Goal: Task Accomplishment & Management: Use online tool/utility

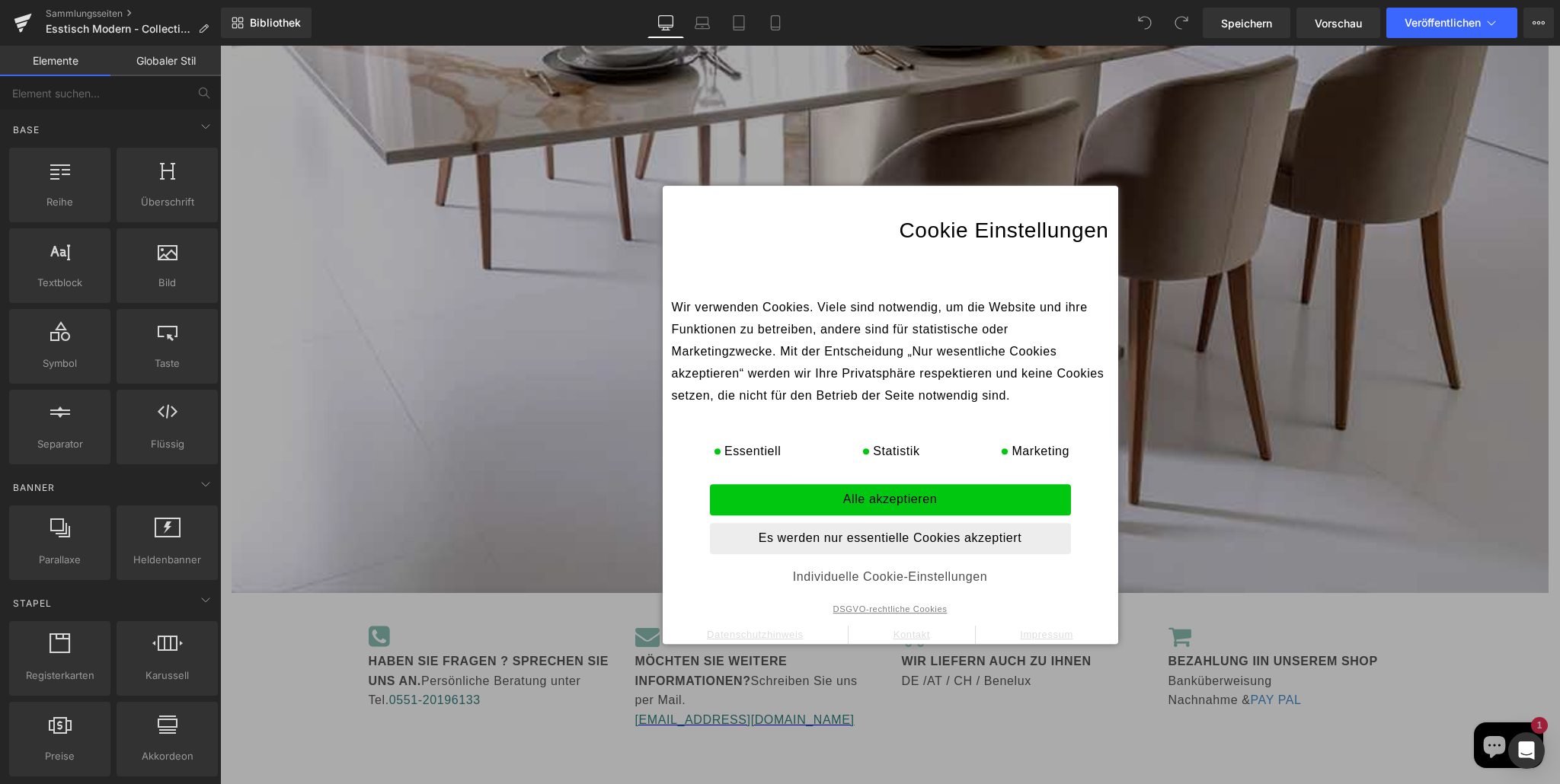
scroll to position [340, 0]
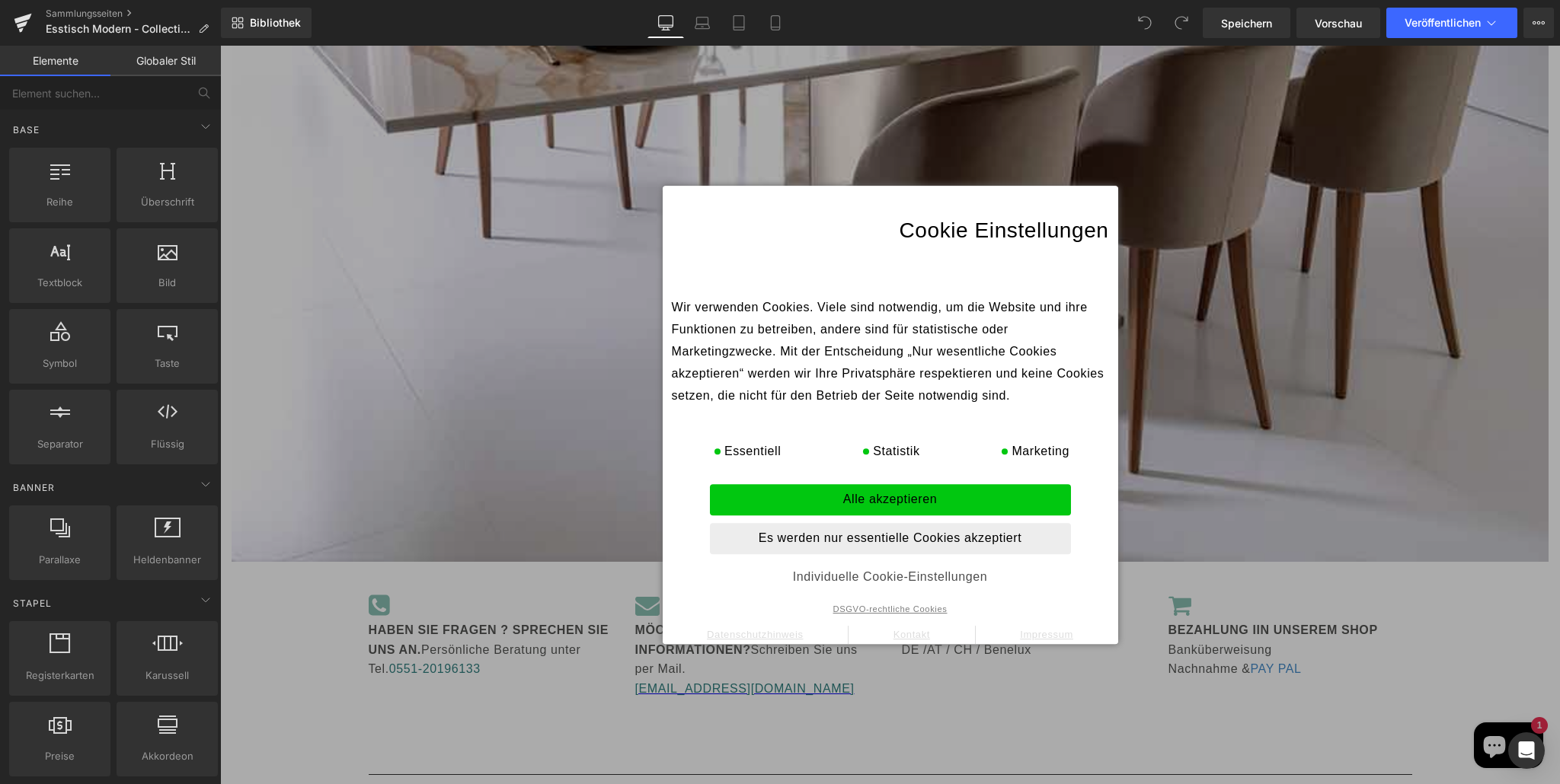
click at [864, 490] on p "Alle akzeptieren" at bounding box center [889, 500] width 361 height 31
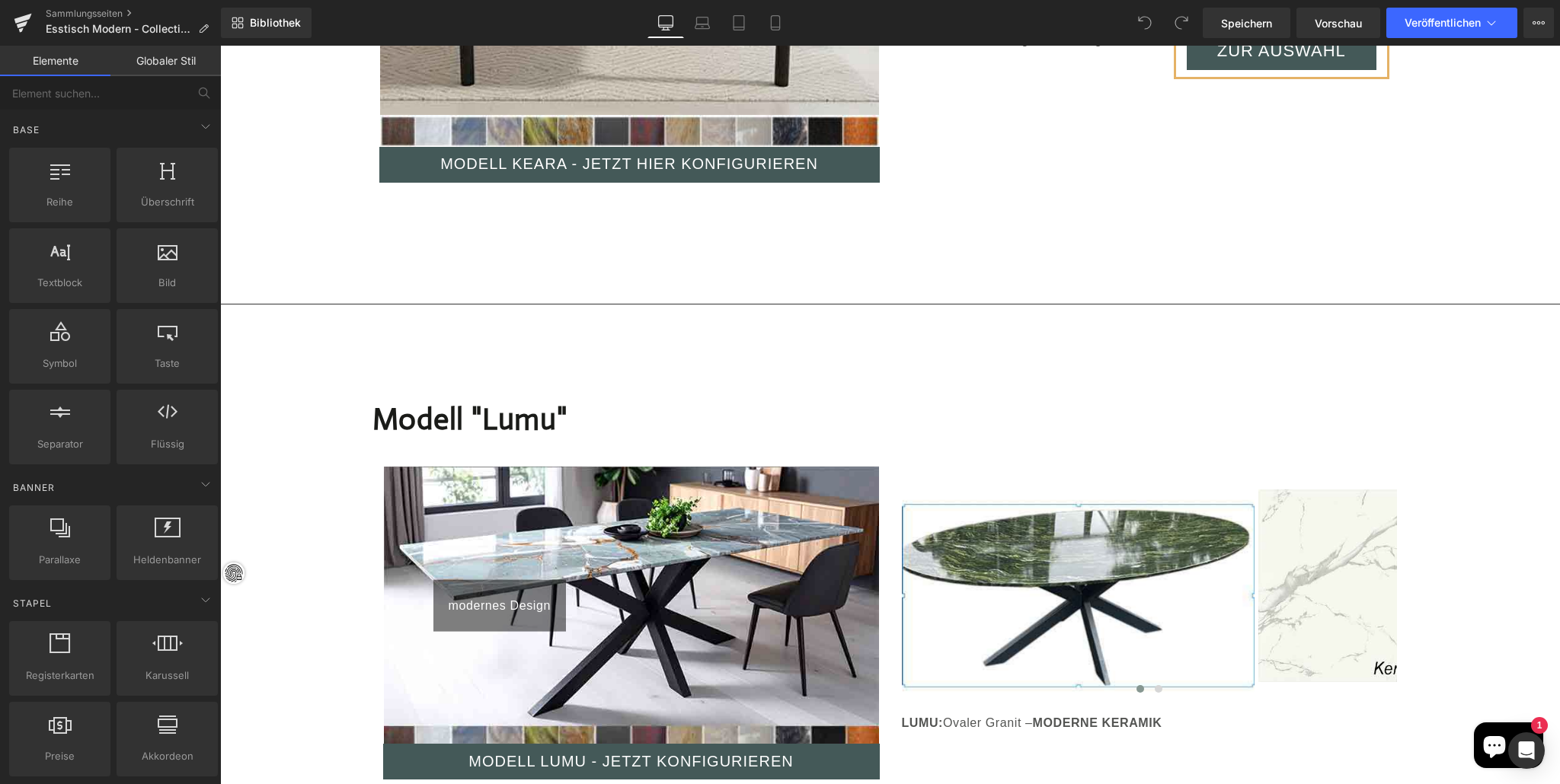
scroll to position [6832, 0]
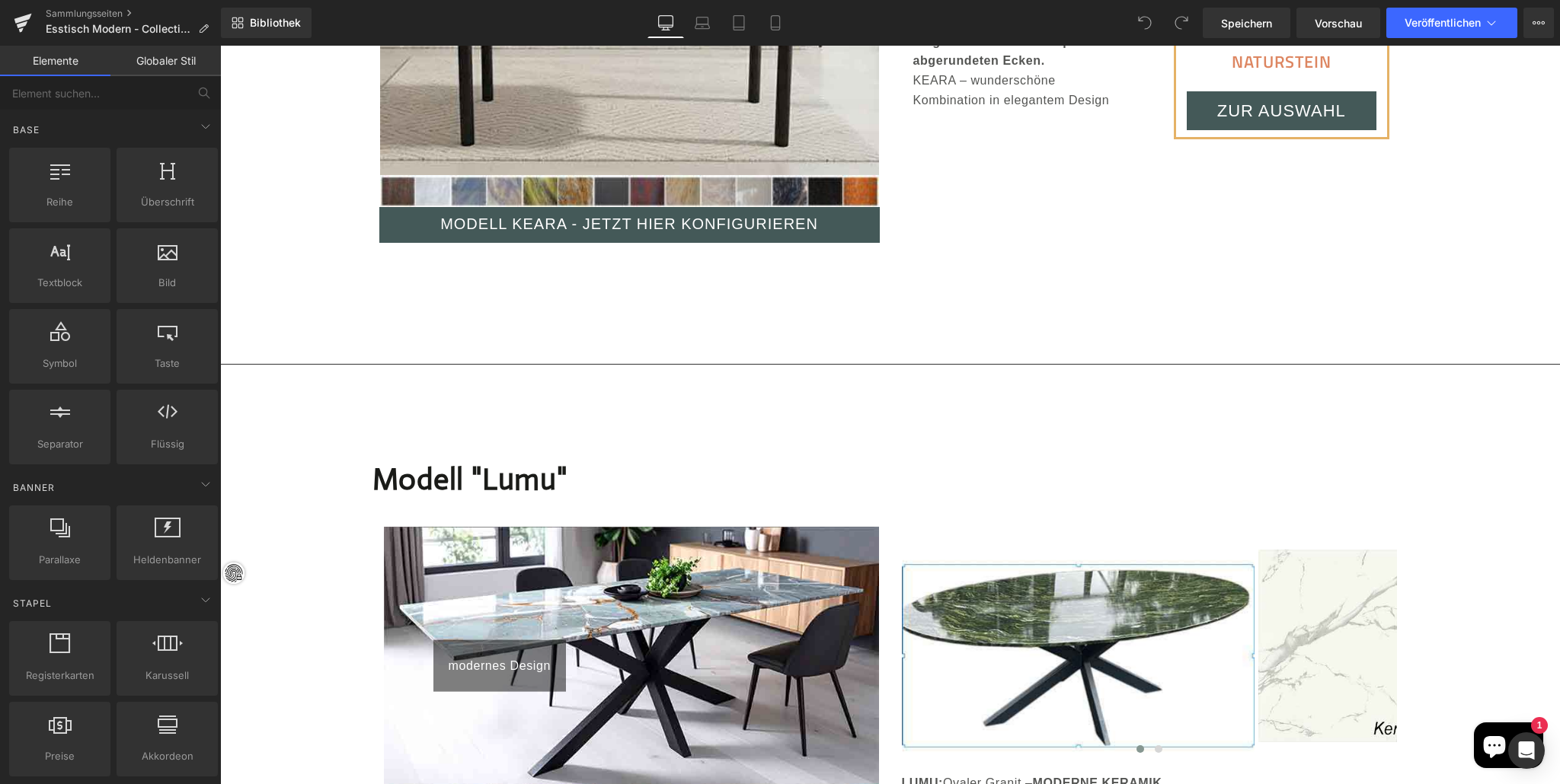
click at [772, 433] on div "Modell "Lumu " Überschrift modernes Design über 40 Farben Vorher-Nachher-Bilder…" at bounding box center [890, 644] width 1066 height 422
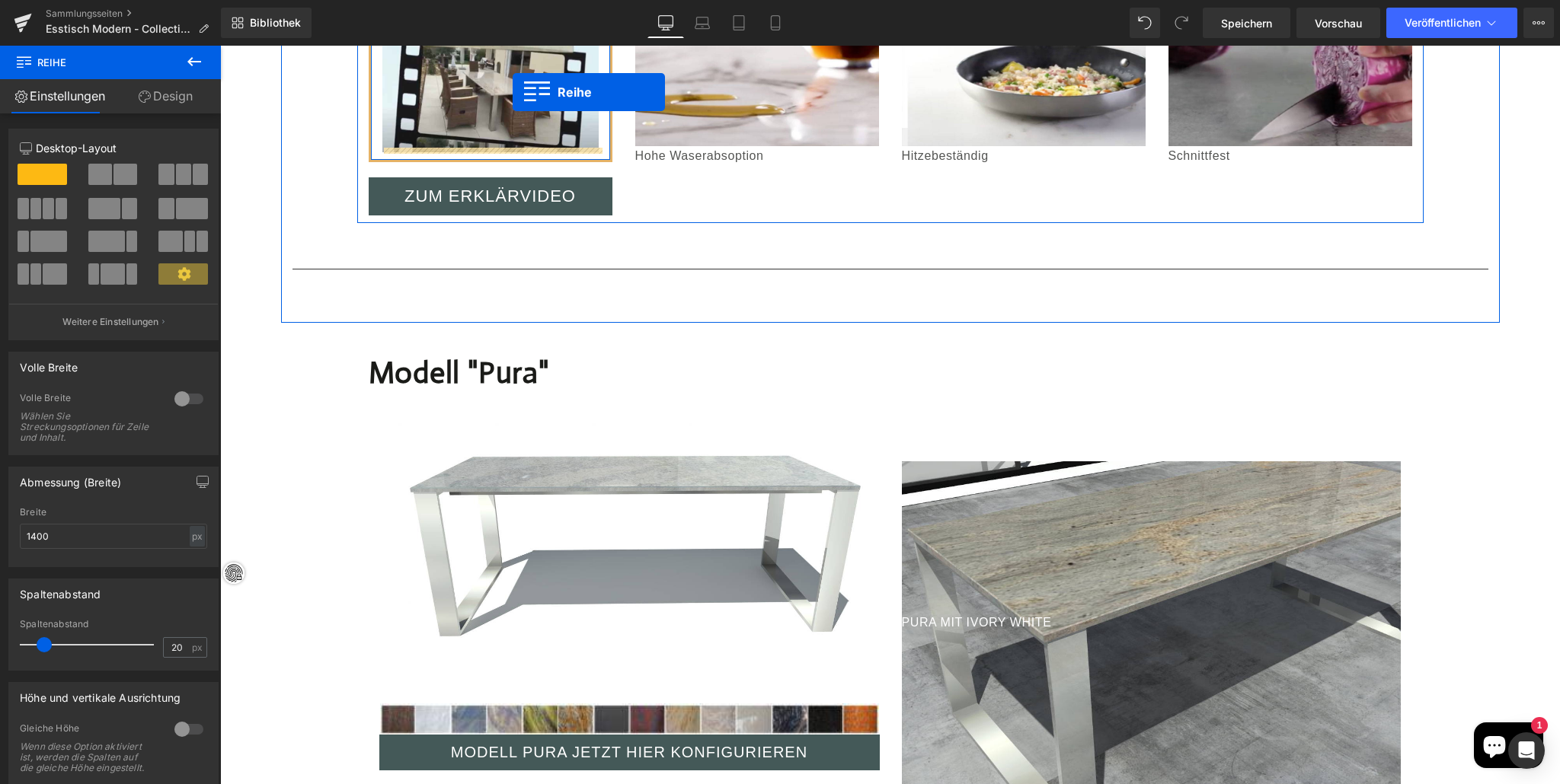
scroll to position [1563, 0]
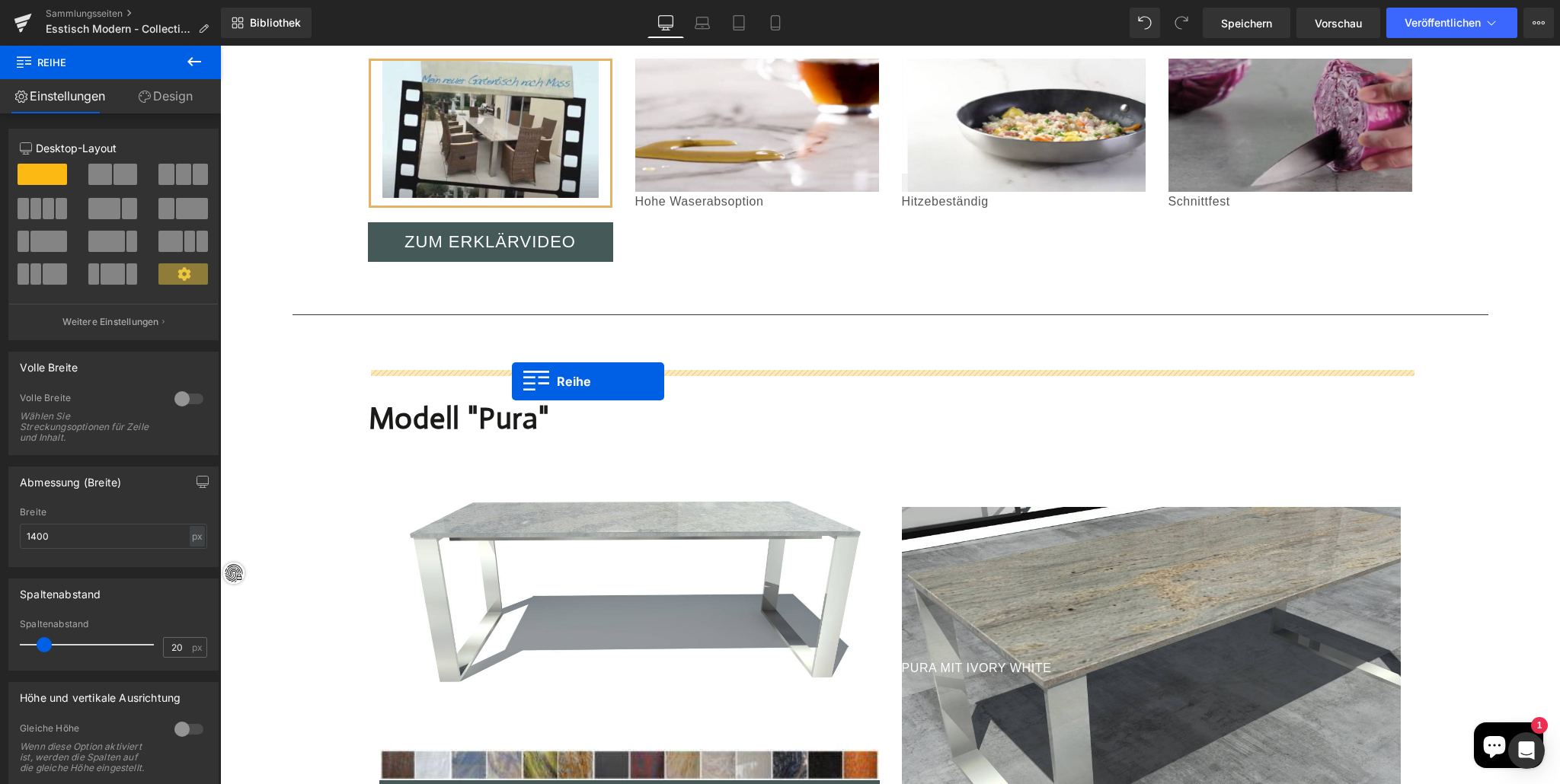
drag, startPoint x: 399, startPoint y: 421, endPoint x: 512, endPoint y: 382, distance: 119.5
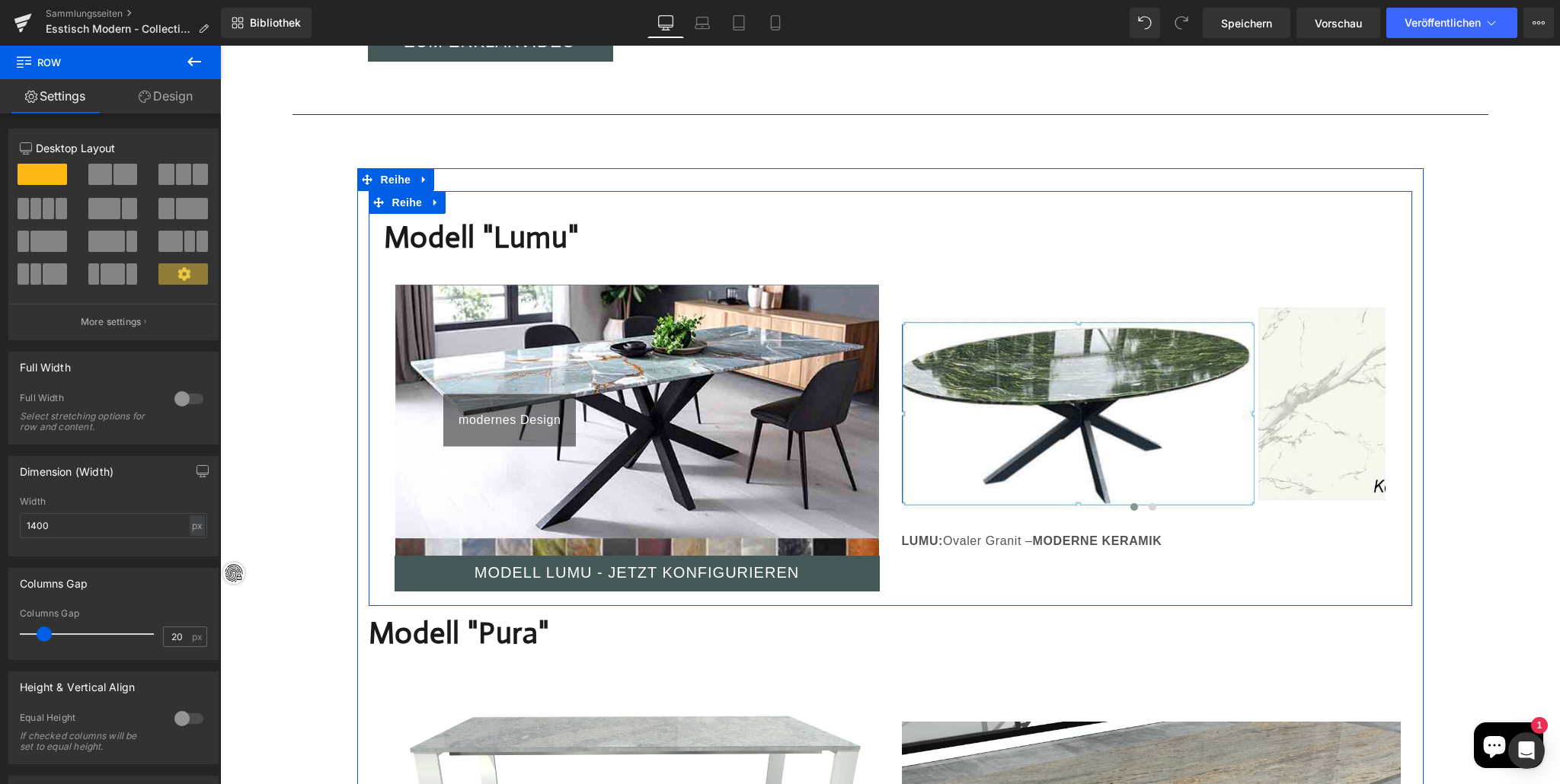
scroll to position [1760, 0]
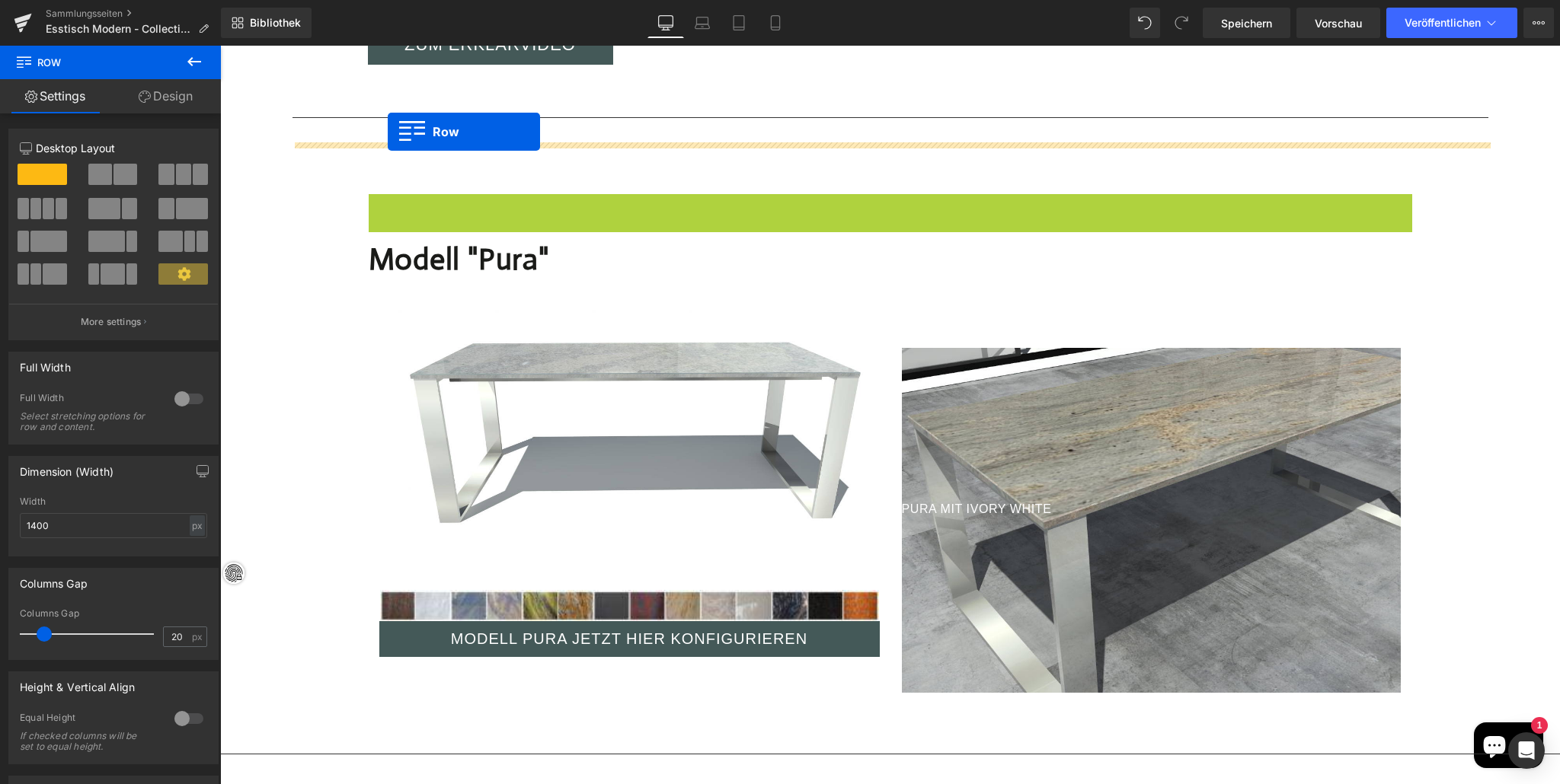
drag, startPoint x: 380, startPoint y: 181, endPoint x: 390, endPoint y: 133, distance: 49.0
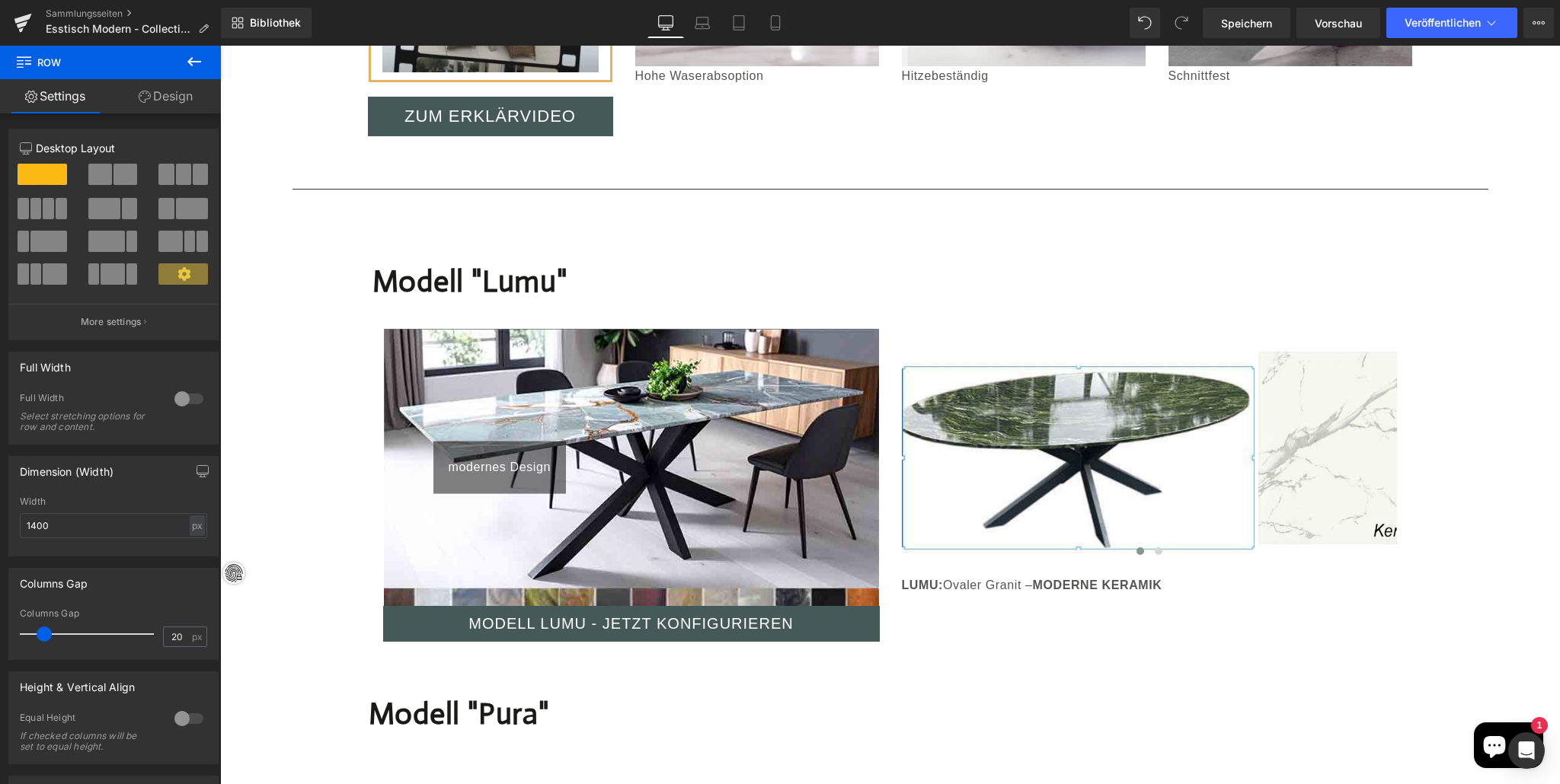
scroll to position [1702, 0]
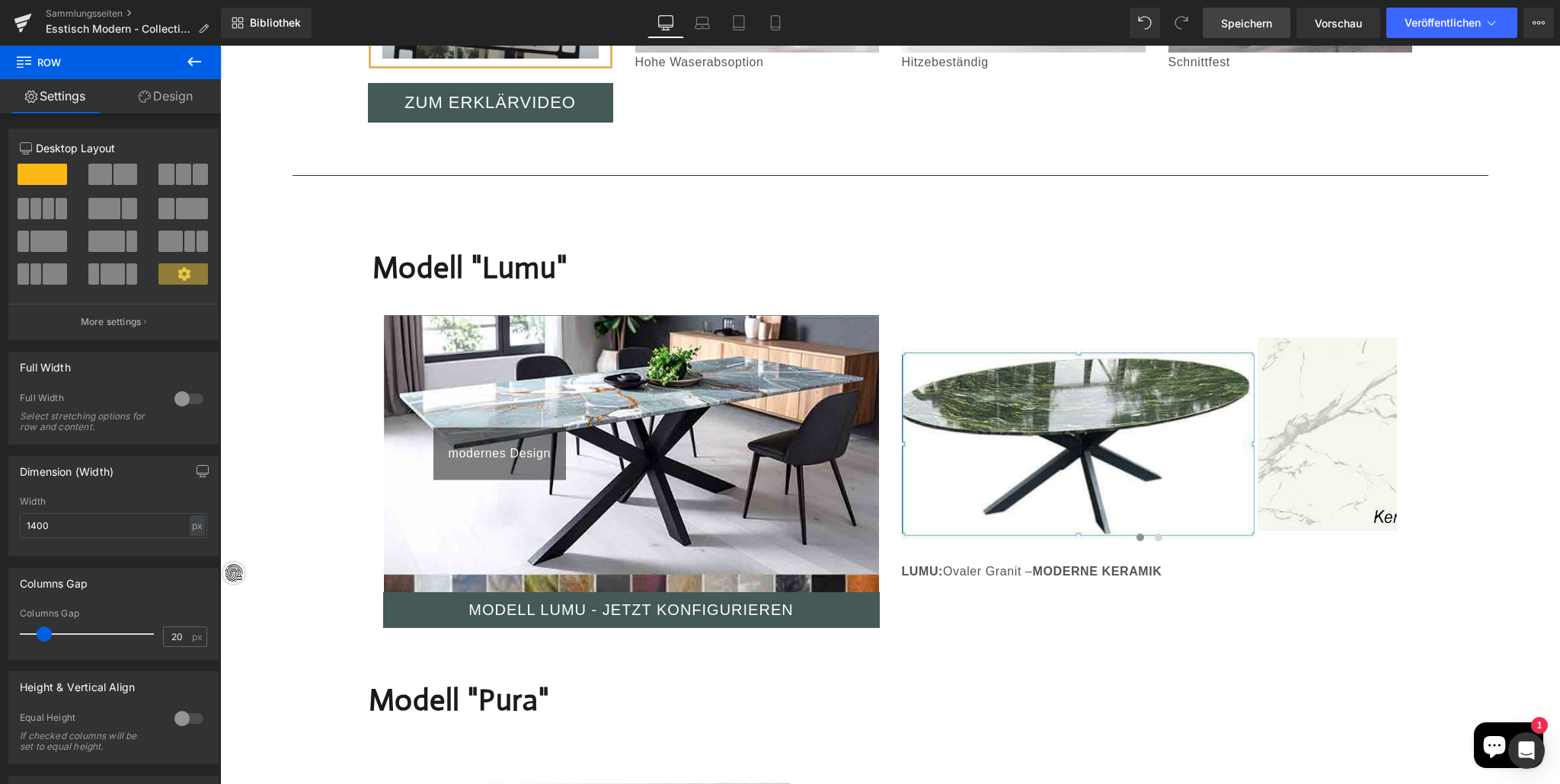
click at [1235, 20] on font "Speichern" at bounding box center [1246, 23] width 51 height 13
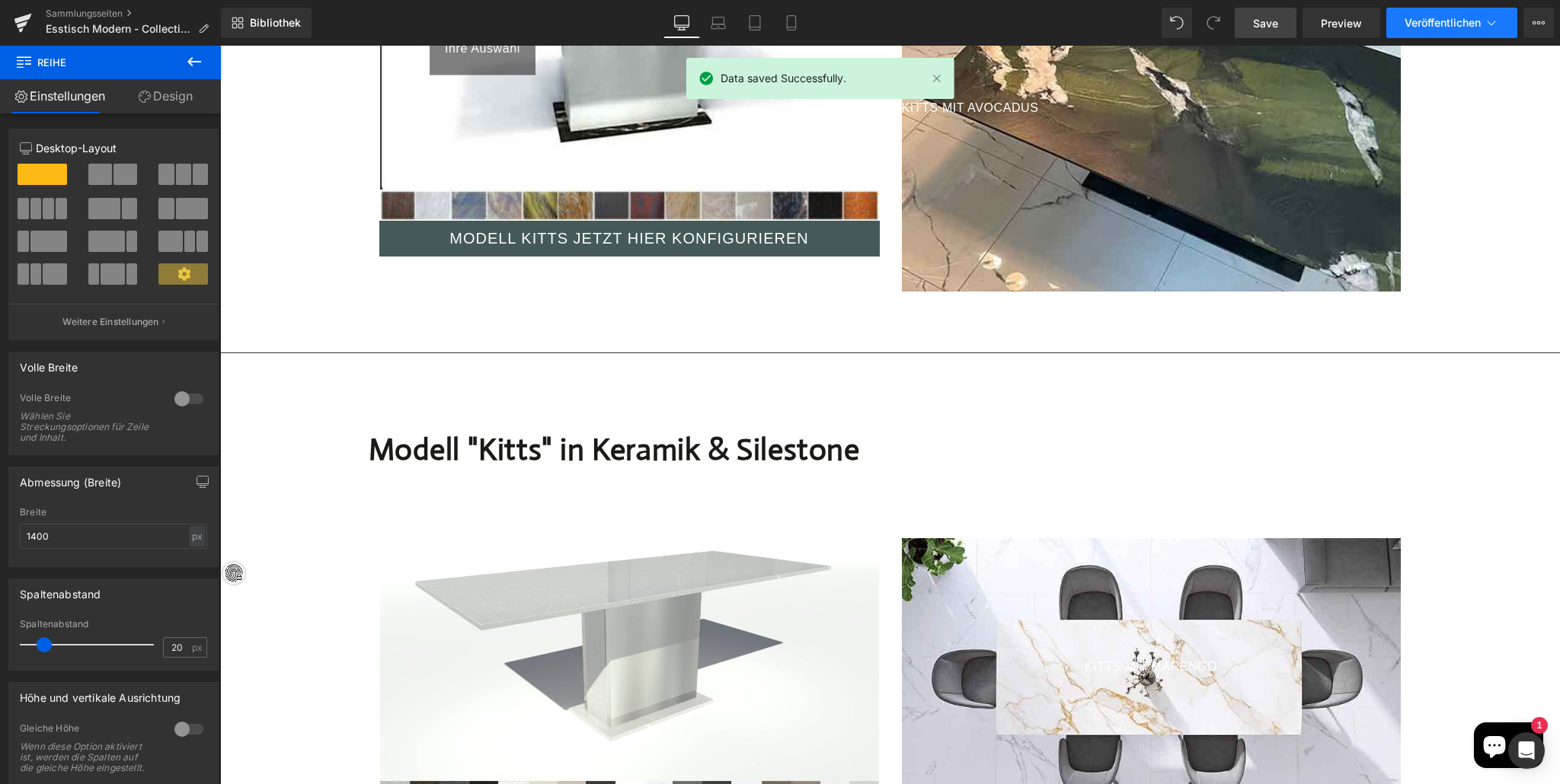
scroll to position [2896, 0]
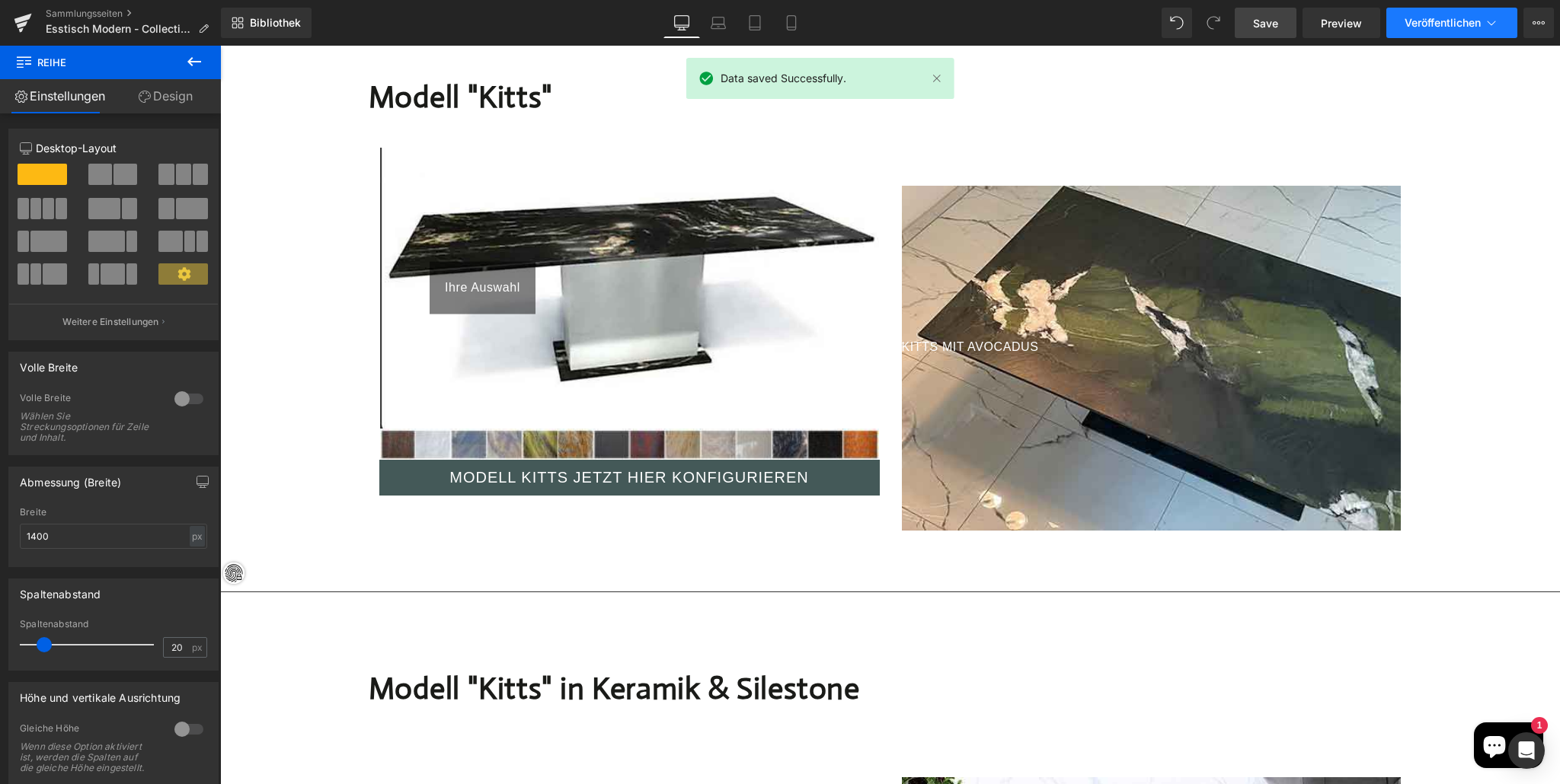
click at [1404, 15] on button "Veröffentlichen" at bounding box center [1452, 23] width 131 height 30
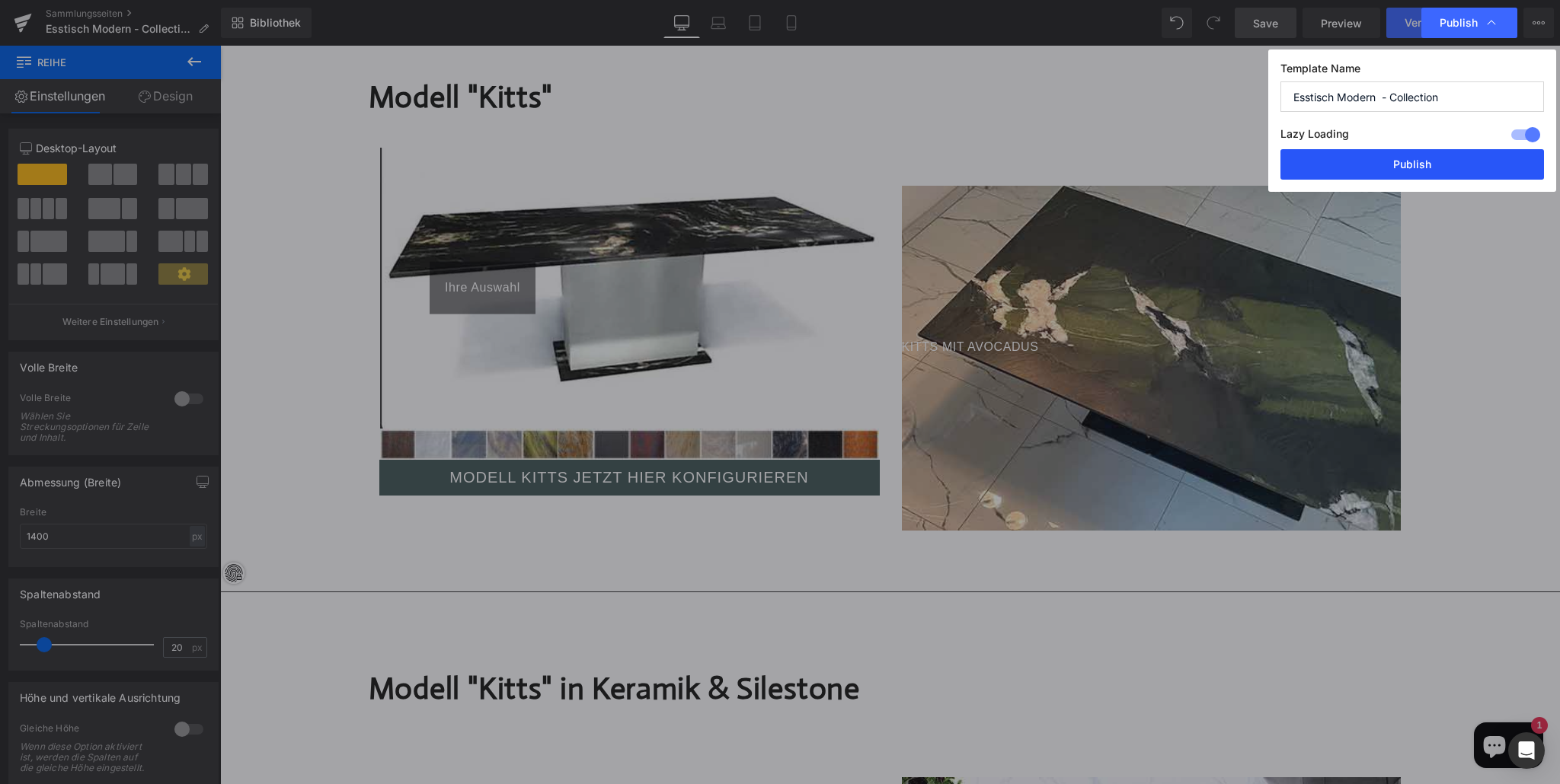
click at [1439, 165] on button "Publish" at bounding box center [1412, 164] width 263 height 30
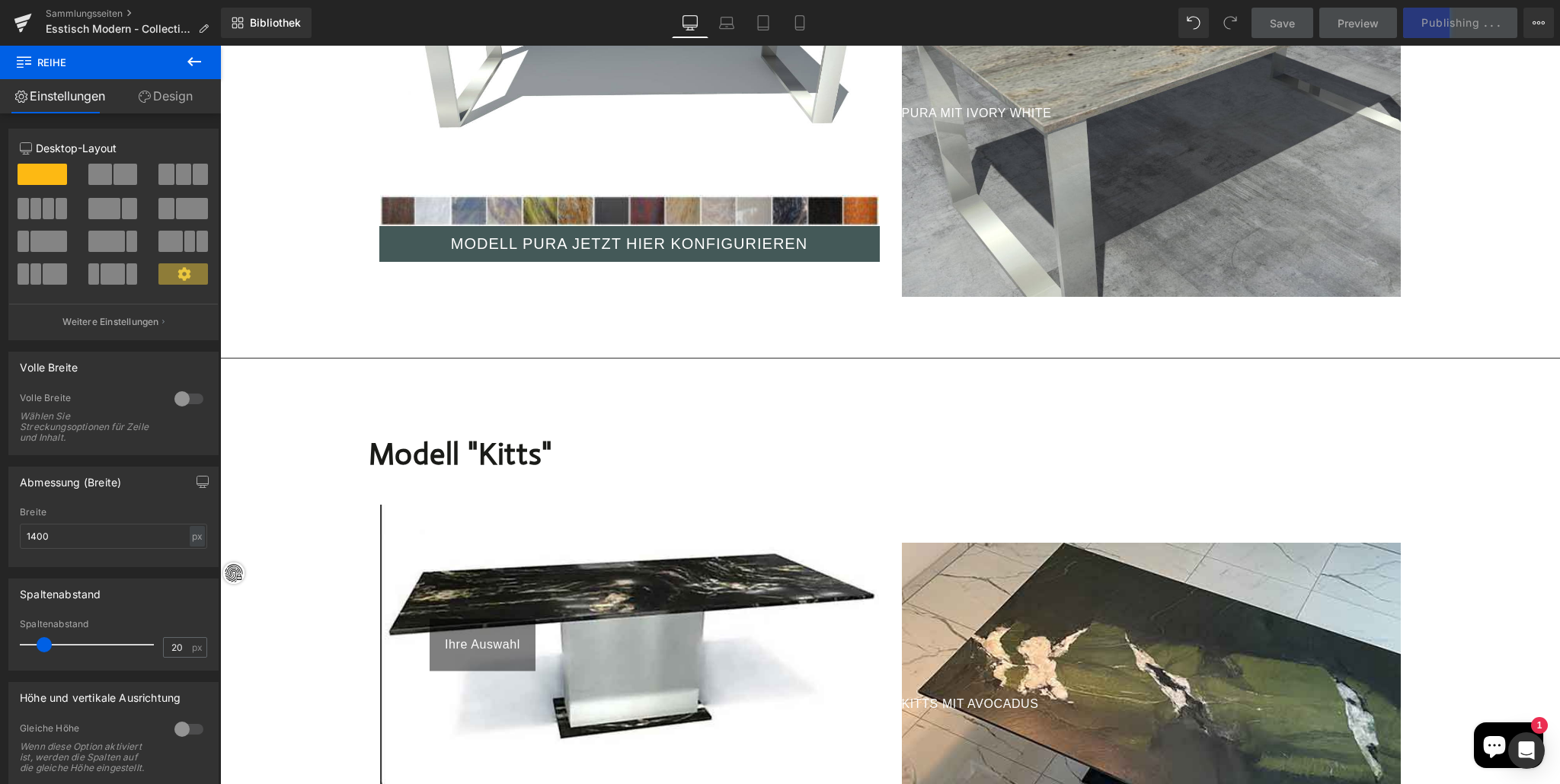
scroll to position [2346, 0]
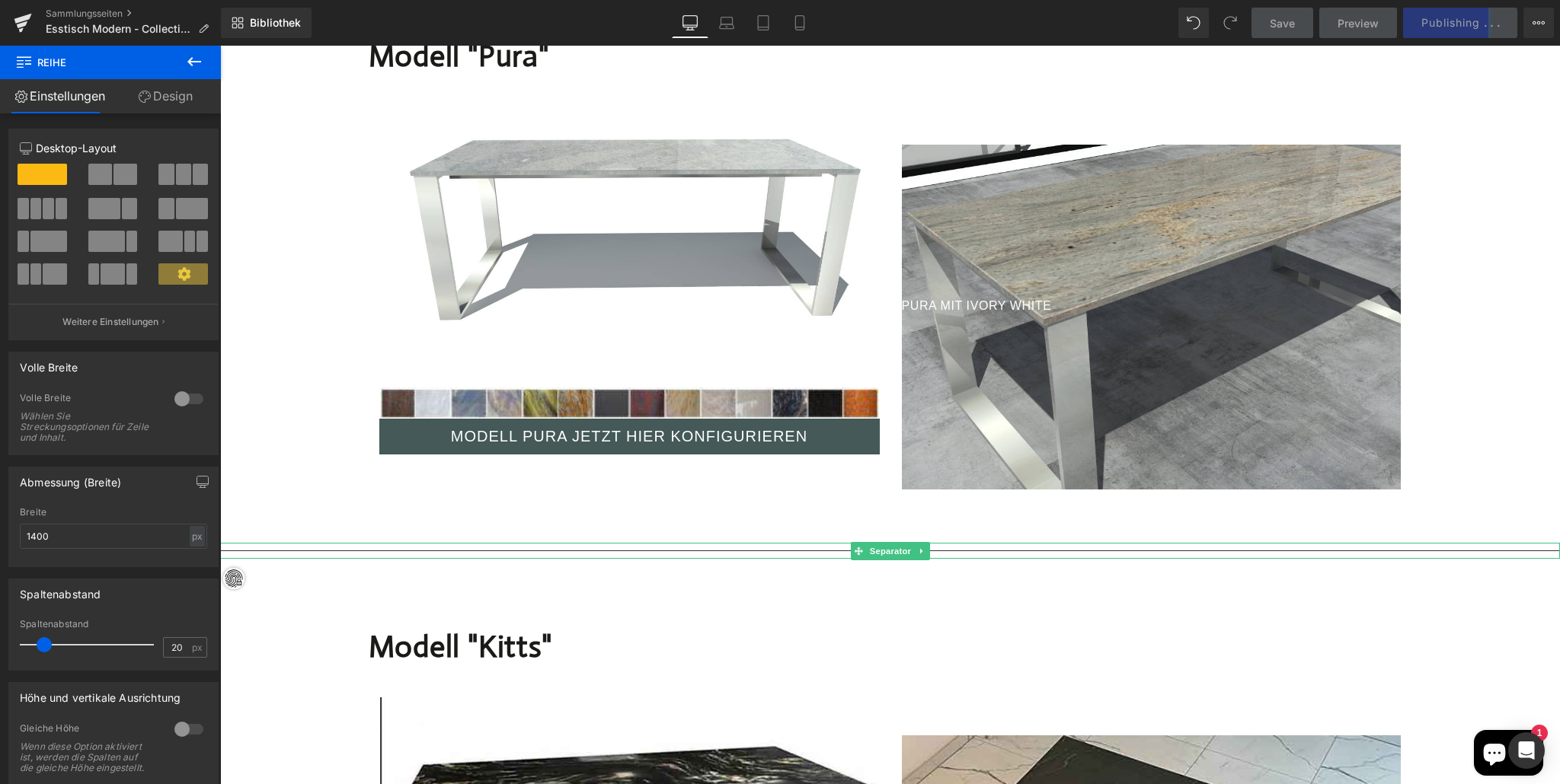
drag, startPoint x: 470, startPoint y: 688, endPoint x: 252, endPoint y: 641, distance: 223.0
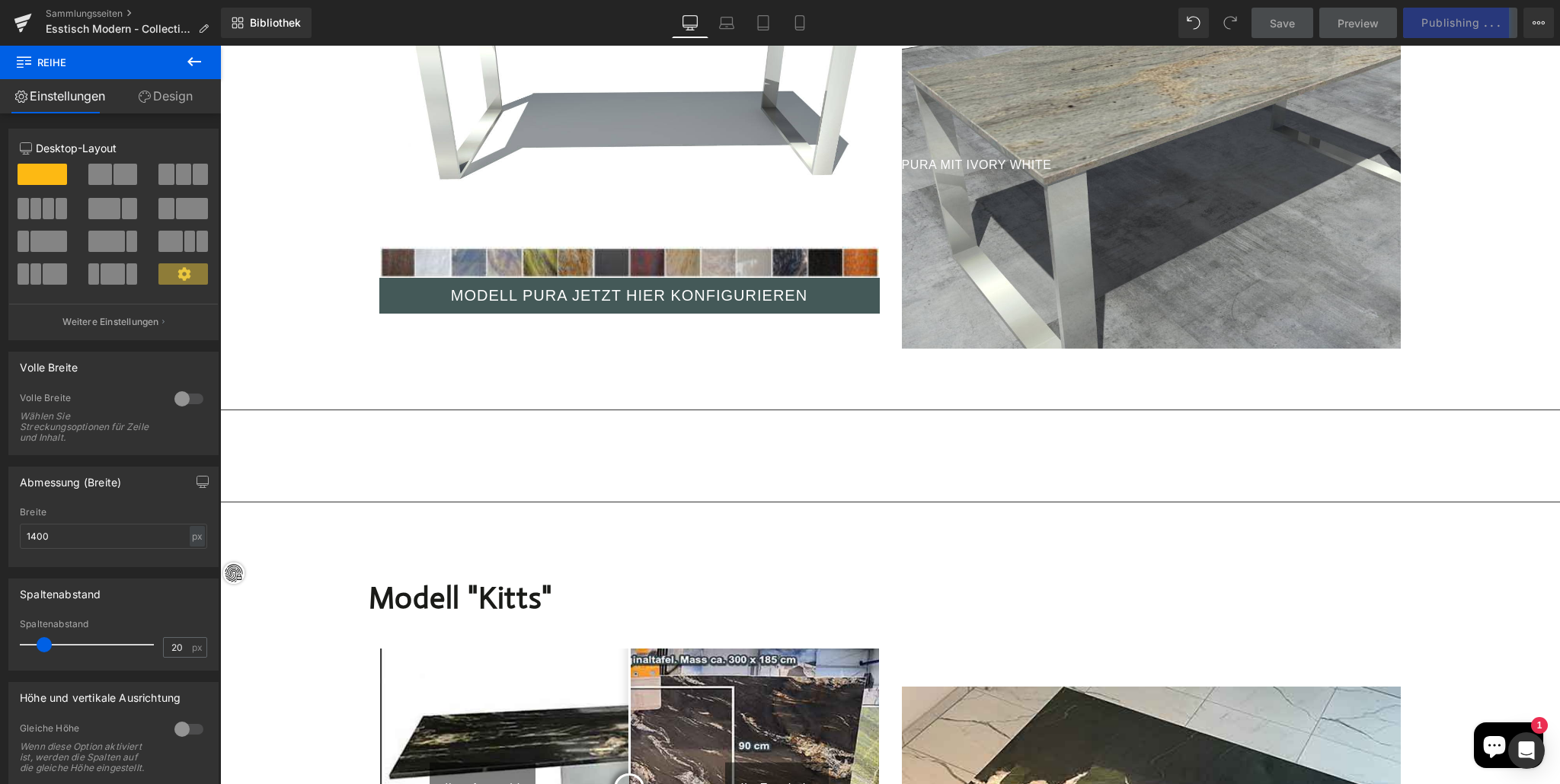
scroll to position [2349, 0]
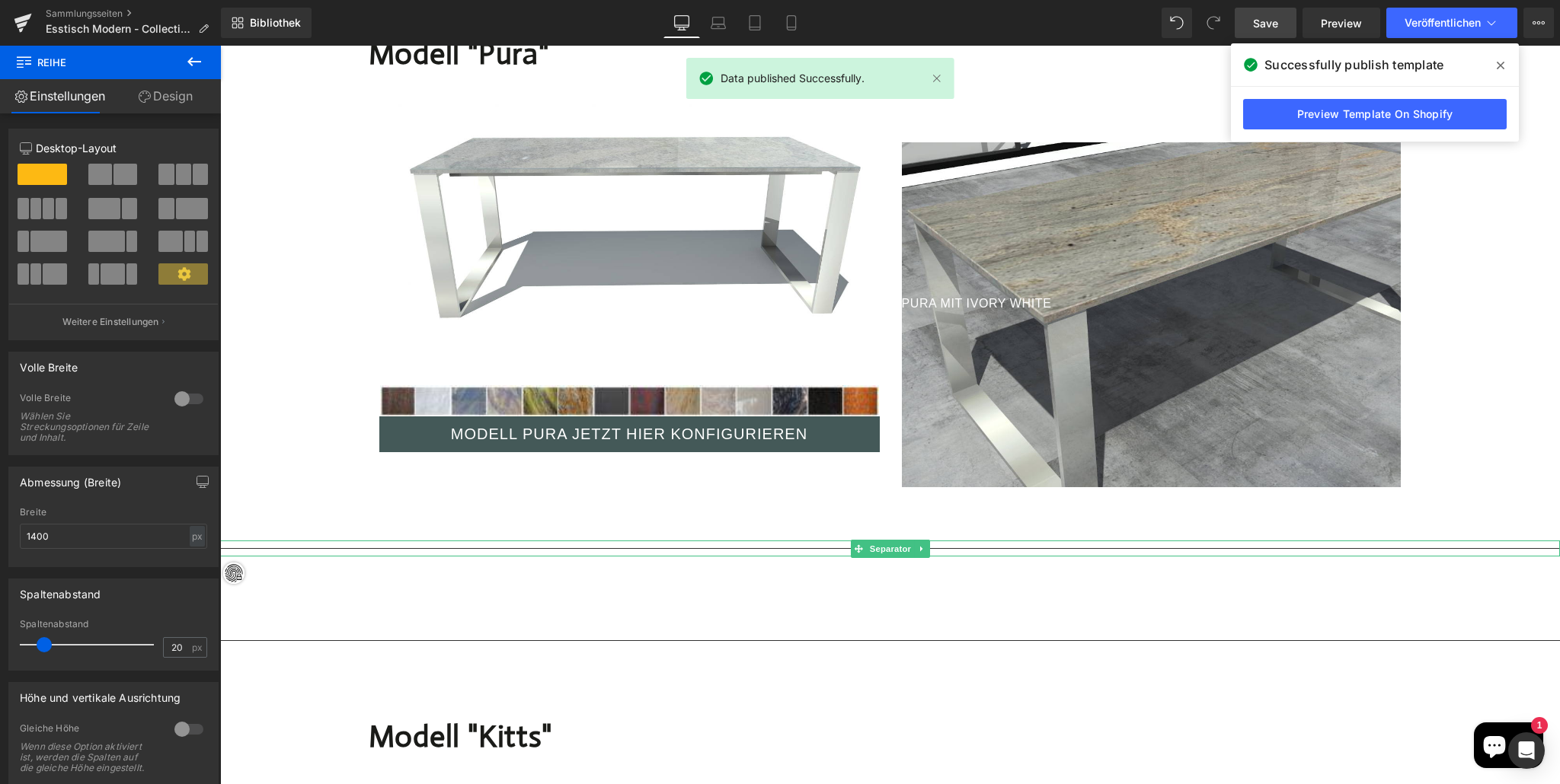
click at [294, 541] on div at bounding box center [890, 548] width 1340 height 16
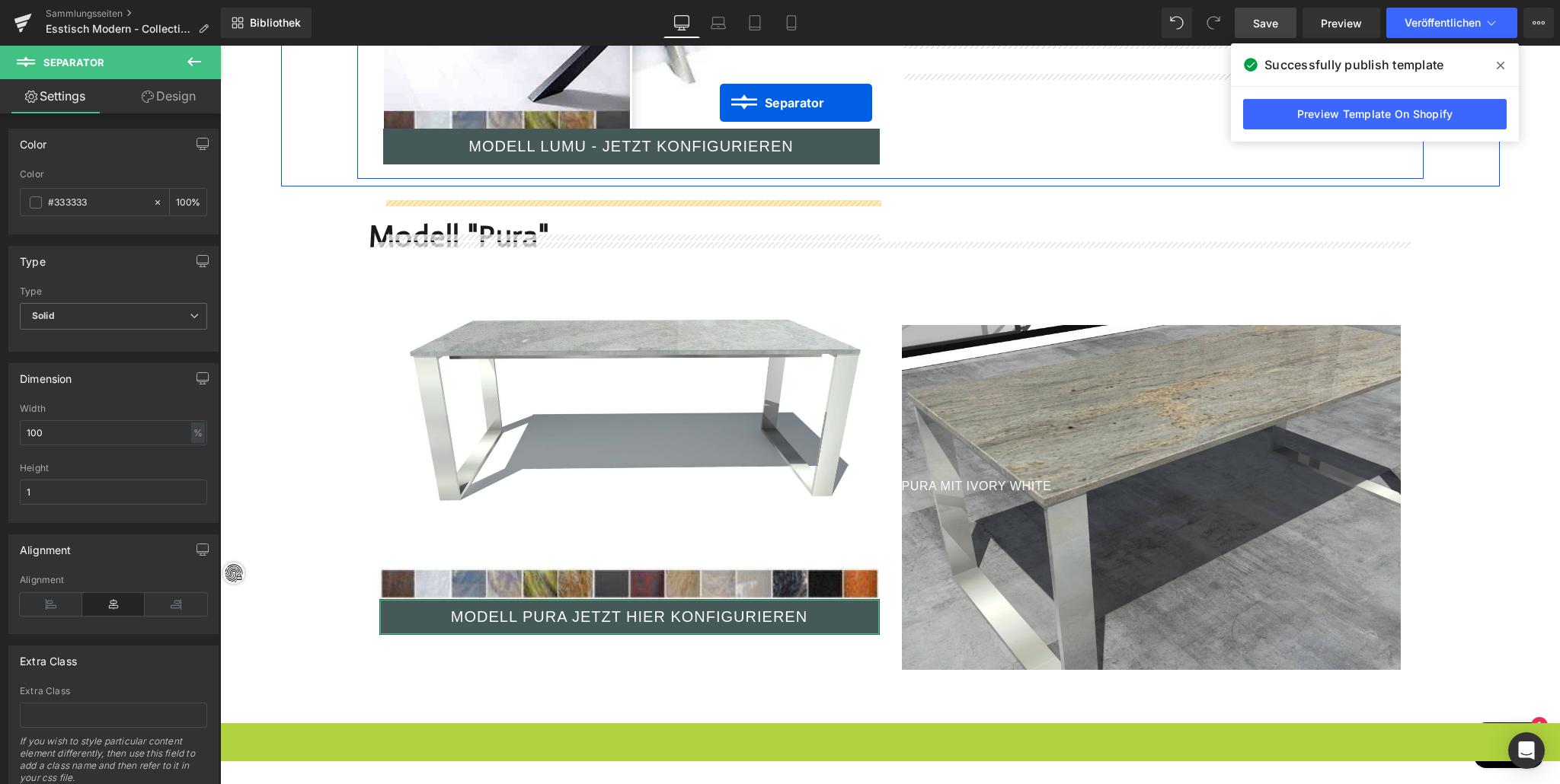
scroll to position [2074, 0]
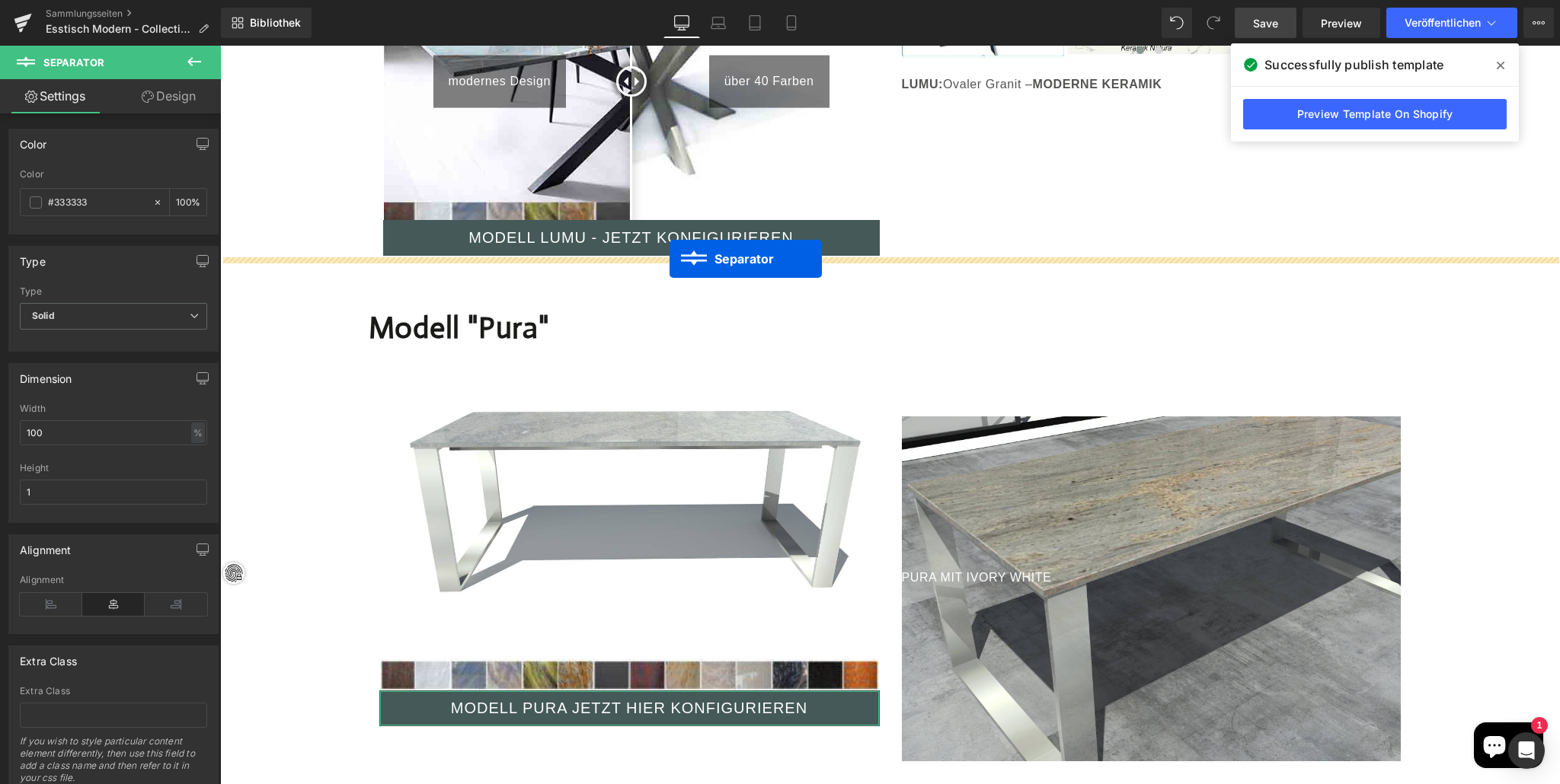
drag, startPoint x: 857, startPoint y: 522, endPoint x: 669, endPoint y: 259, distance: 323.3
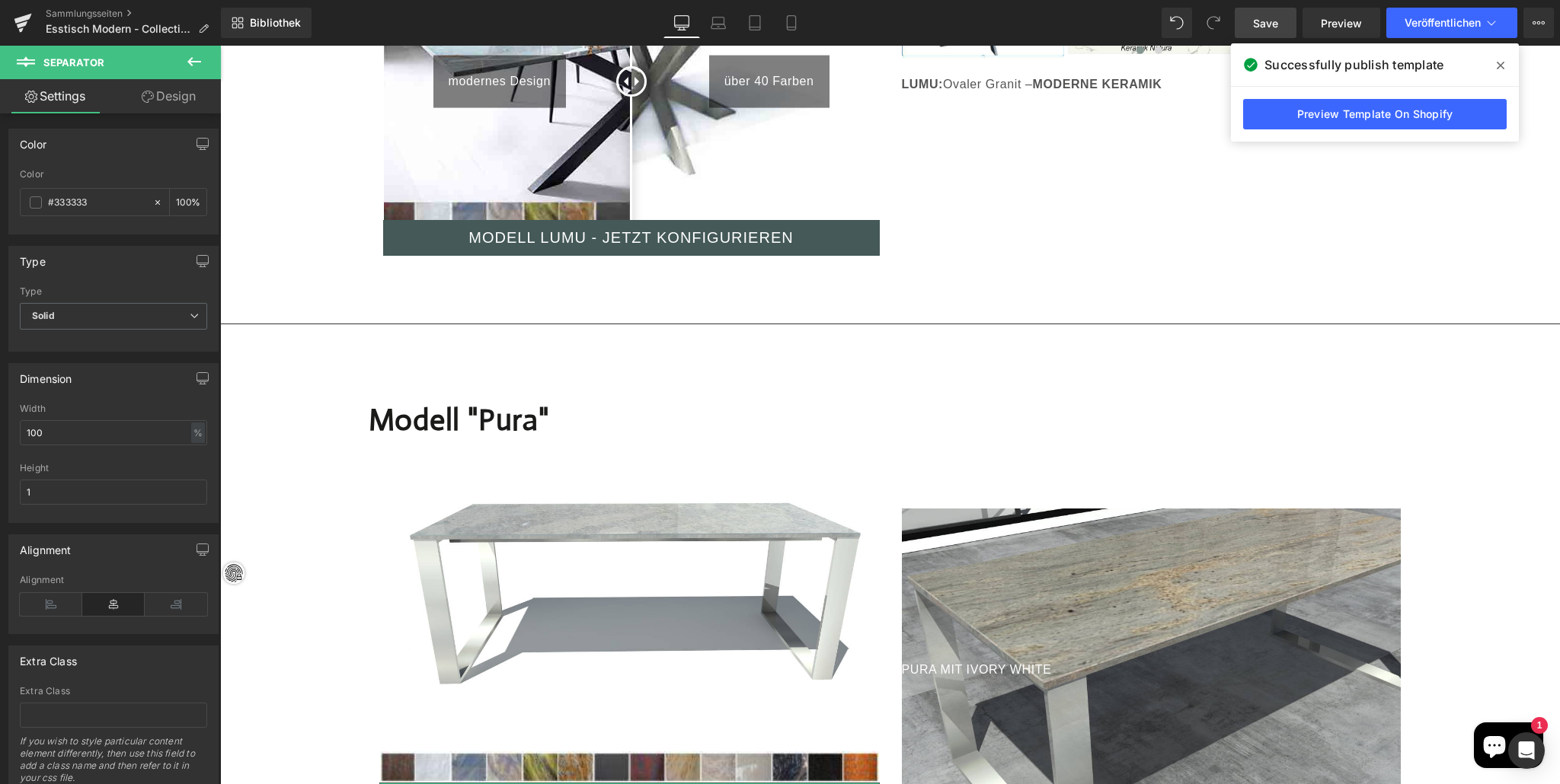
click at [1260, 19] on span "Save" at bounding box center [1266, 23] width 25 height 16
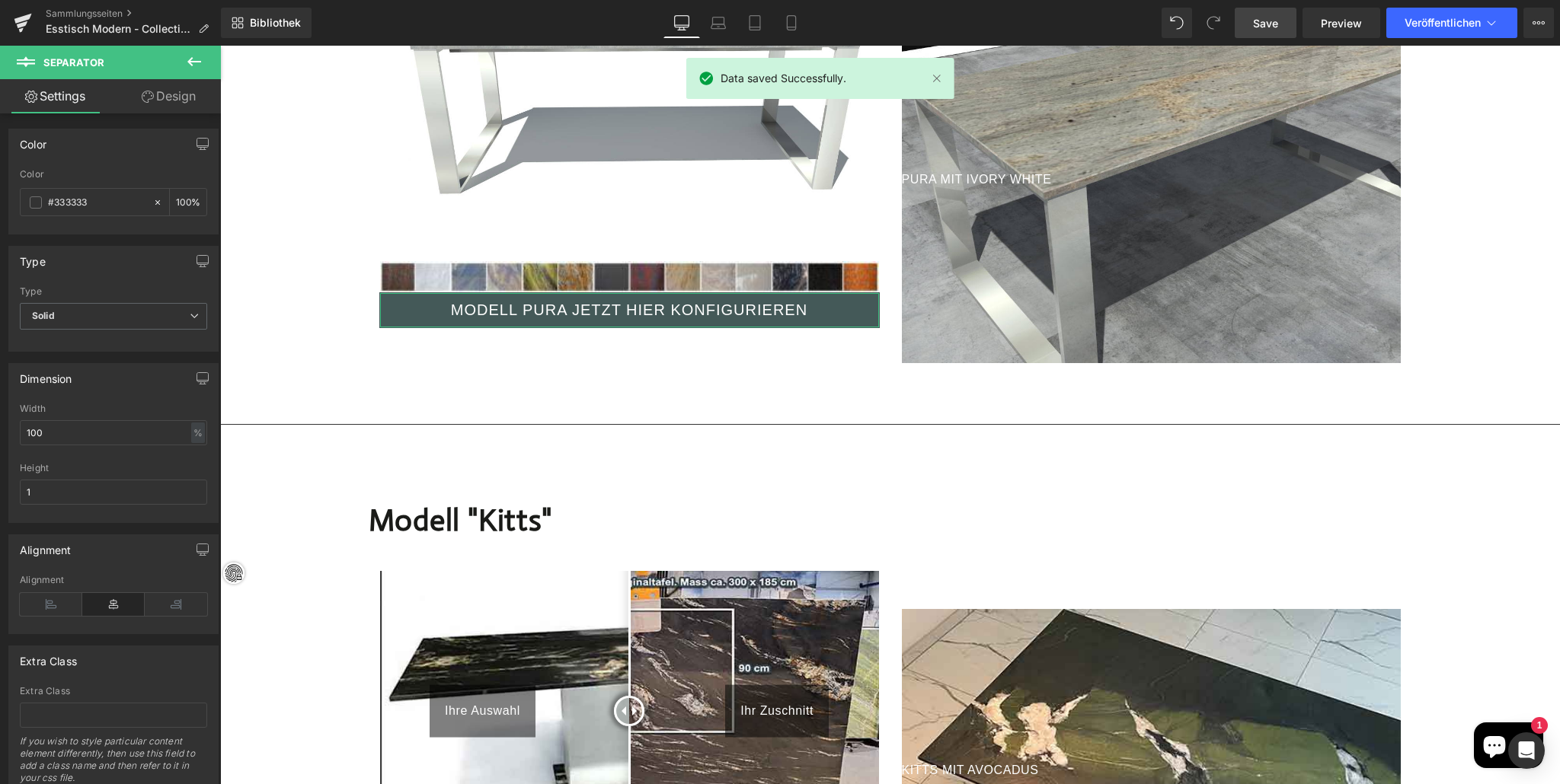
scroll to position [2747, 0]
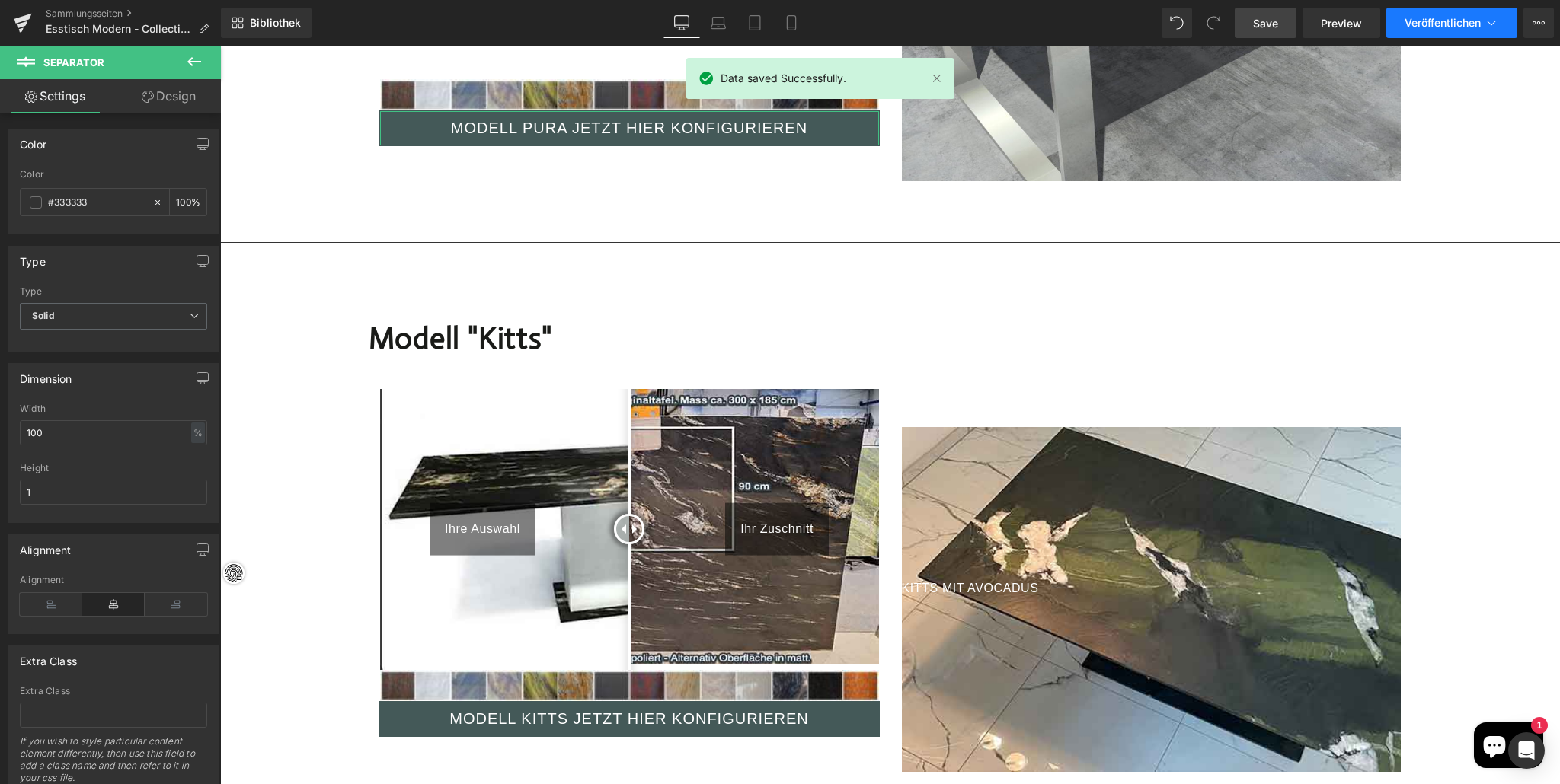
click at [1435, 24] on font "Veröffentlichen" at bounding box center [1442, 22] width 77 height 13
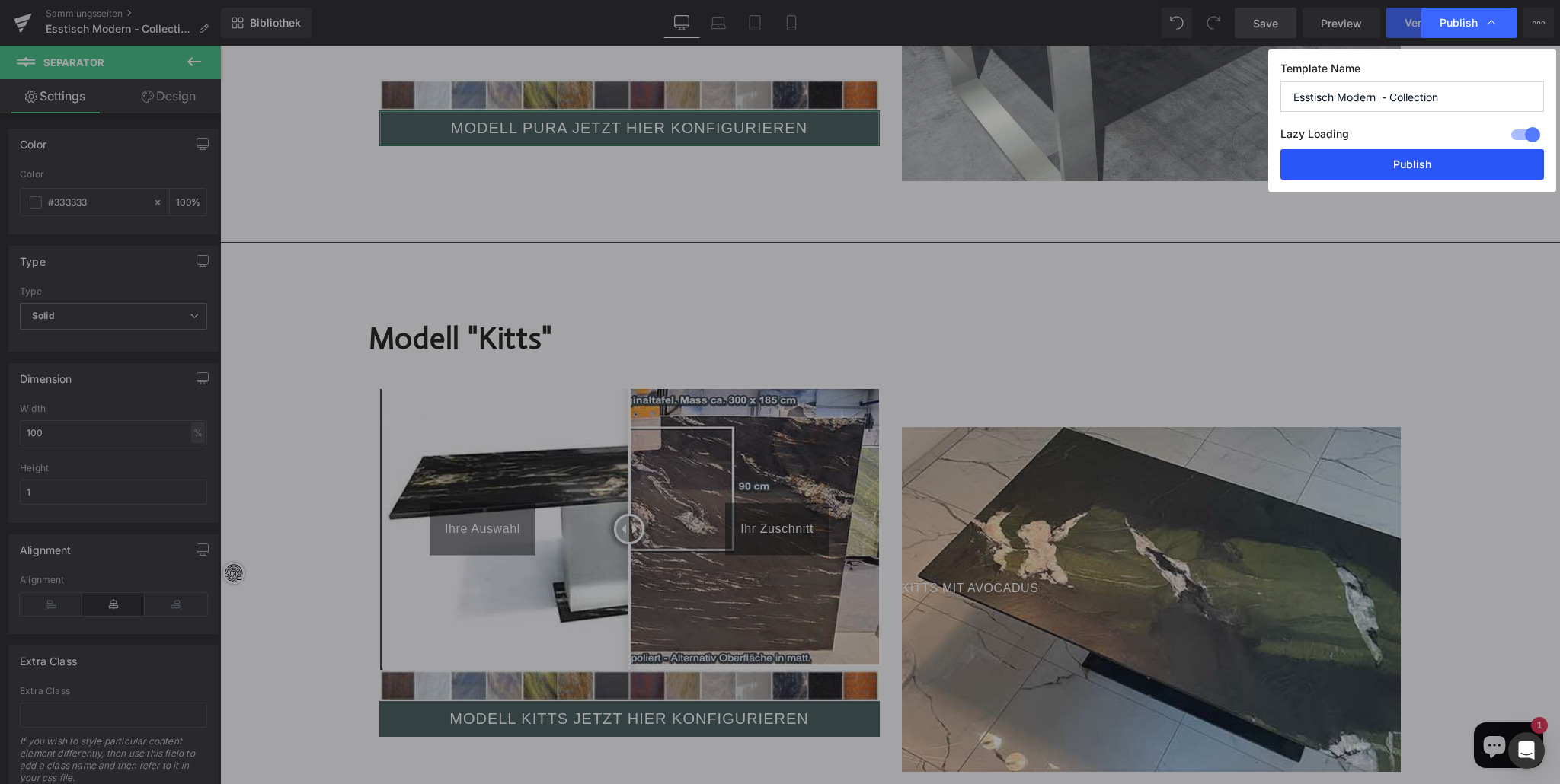
click at [1396, 163] on button "Publish" at bounding box center [1412, 164] width 263 height 30
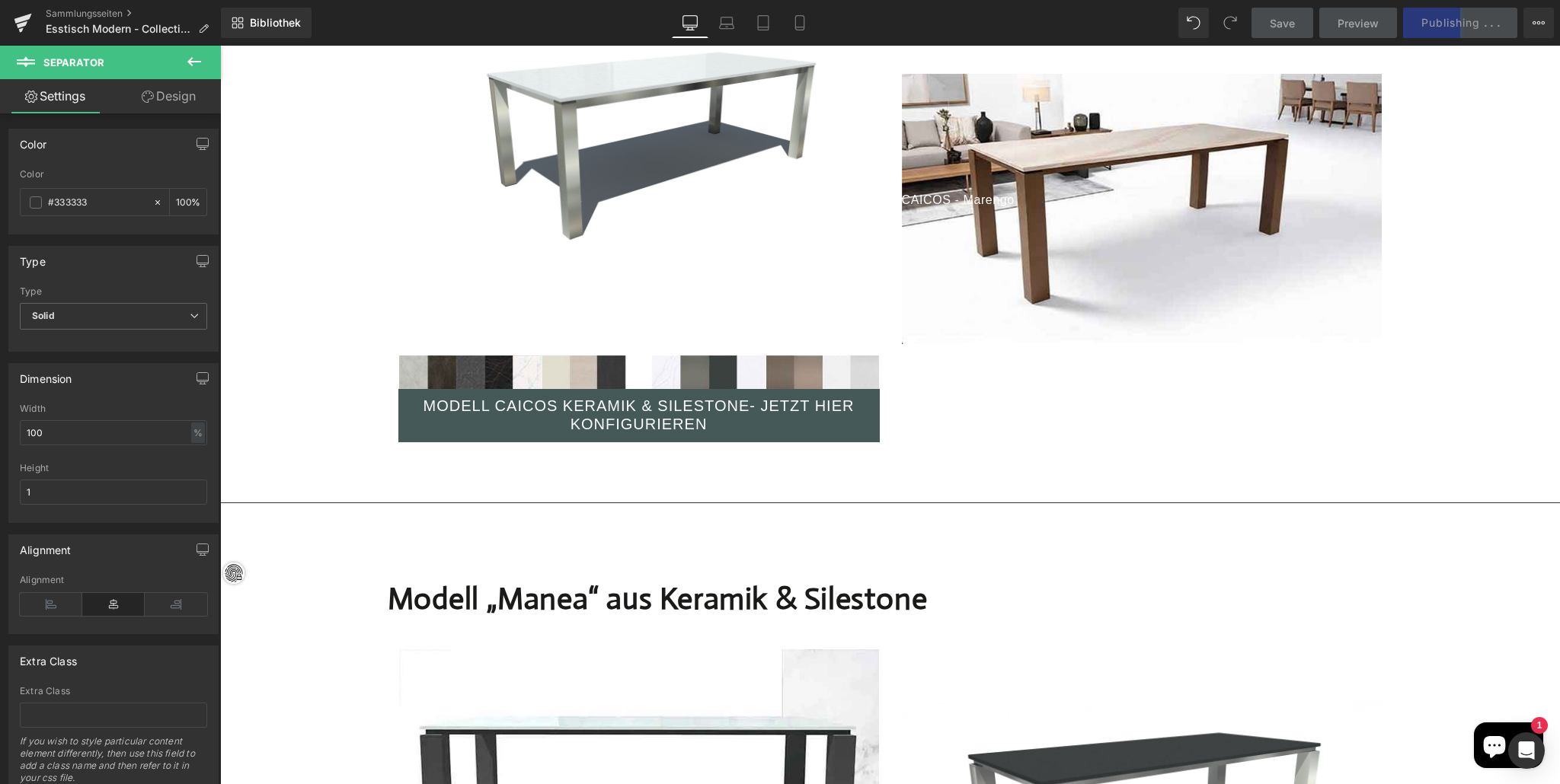
scroll to position [5982, 0]
